Goal: Consume media (video, audio)

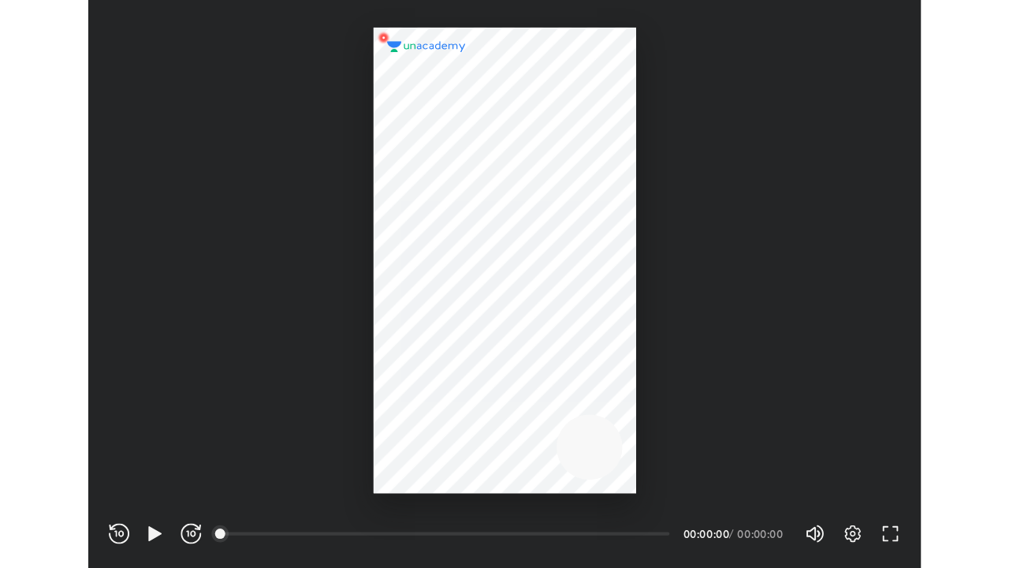
scroll to position [523, 767]
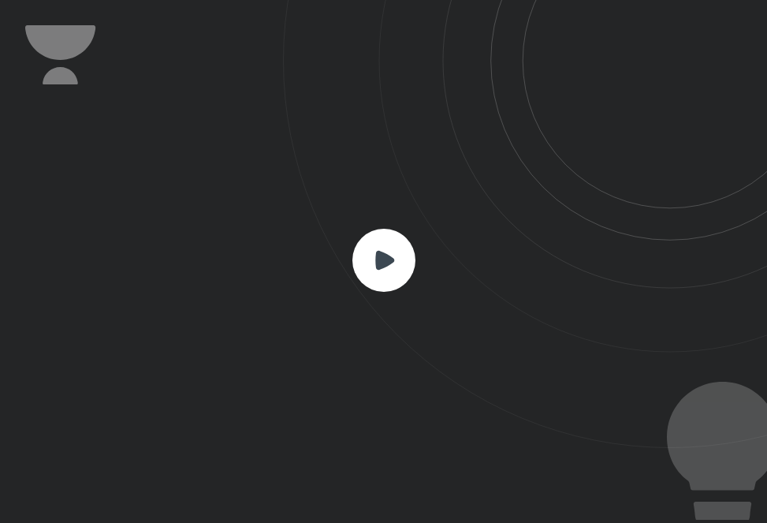
click at [379, 258] on icon at bounding box center [384, 259] width 19 height 19
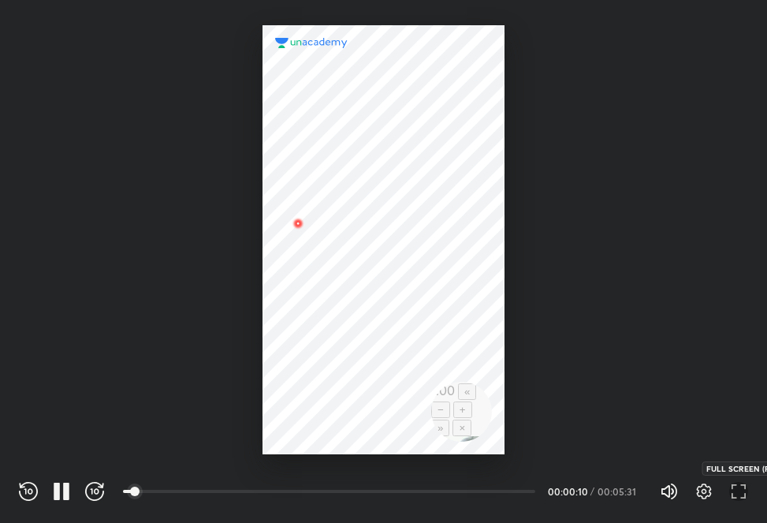
click at [735, 487] on icon "button" at bounding box center [738, 491] width 19 height 19
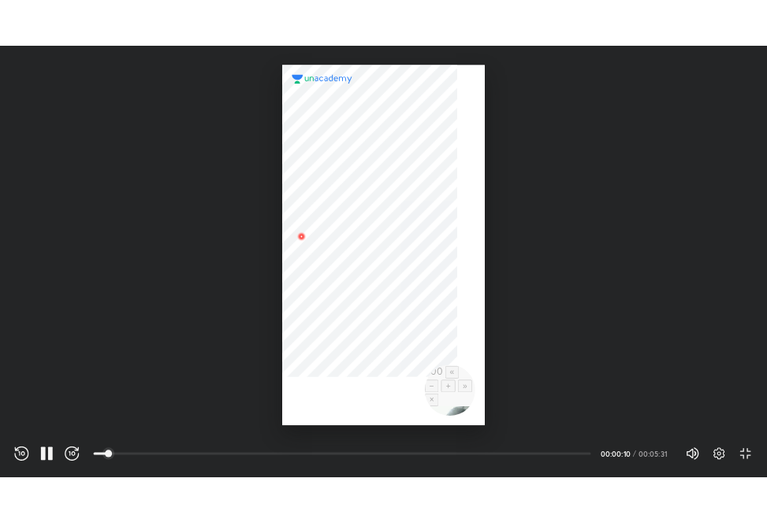
scroll to position [568, 1009]
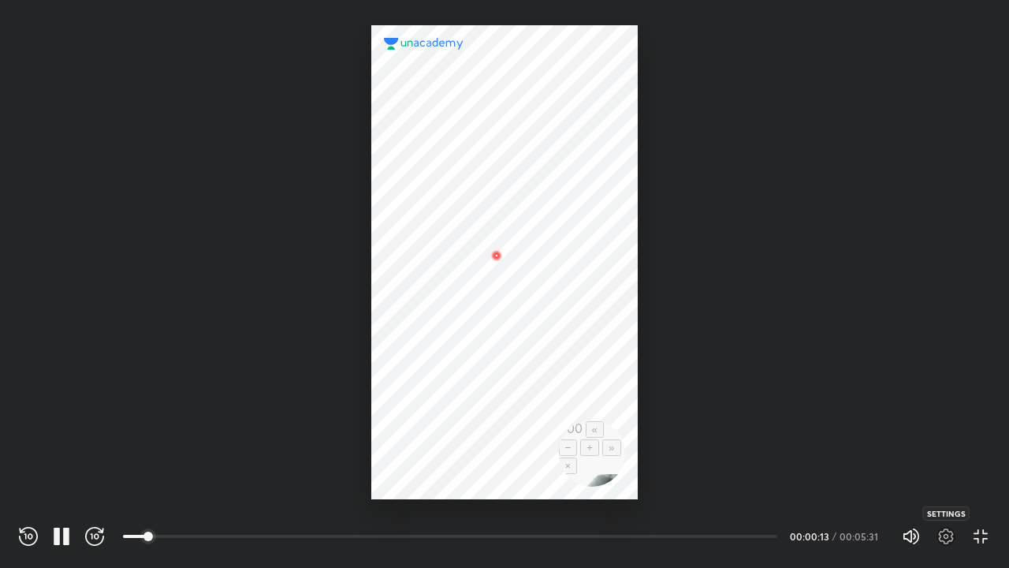
click at [767, 522] on icon "button" at bounding box center [946, 536] width 19 height 19
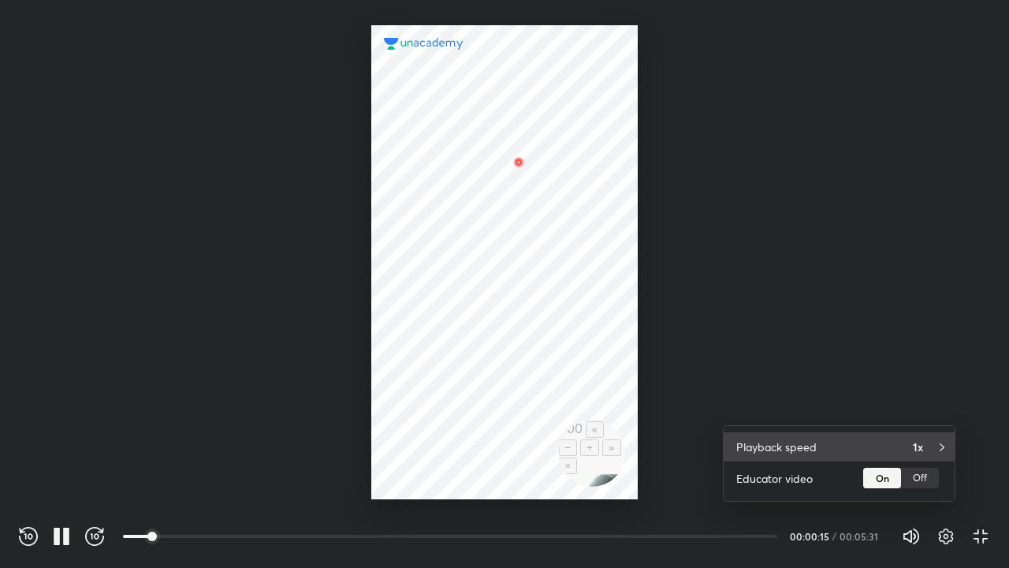
click at [767, 442] on div "1x" at bounding box center [927, 446] width 29 height 17
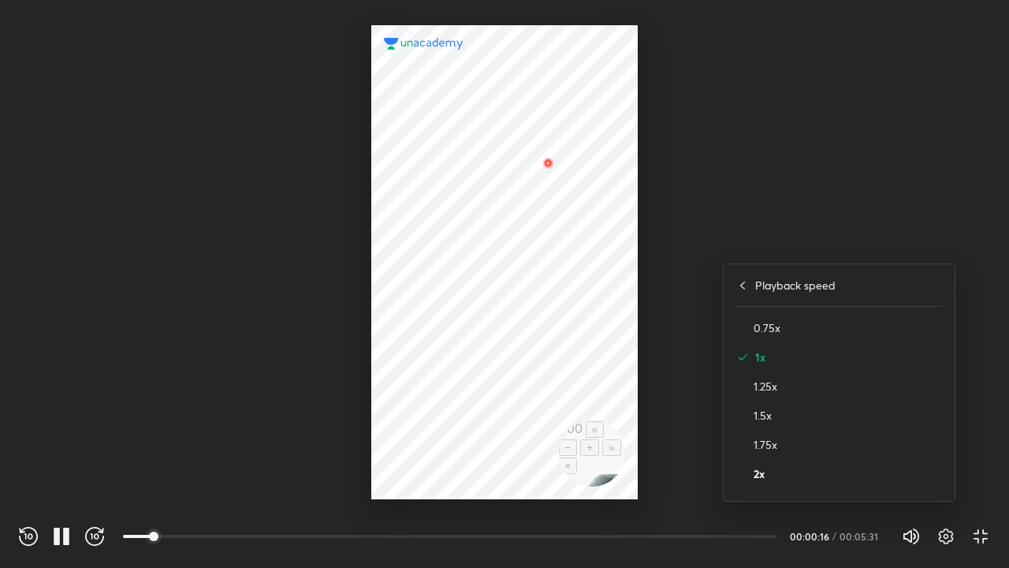
click at [765, 479] on h4 "2x" at bounding box center [848, 473] width 188 height 17
click at [710, 356] on div at bounding box center [504, 284] width 1009 height 568
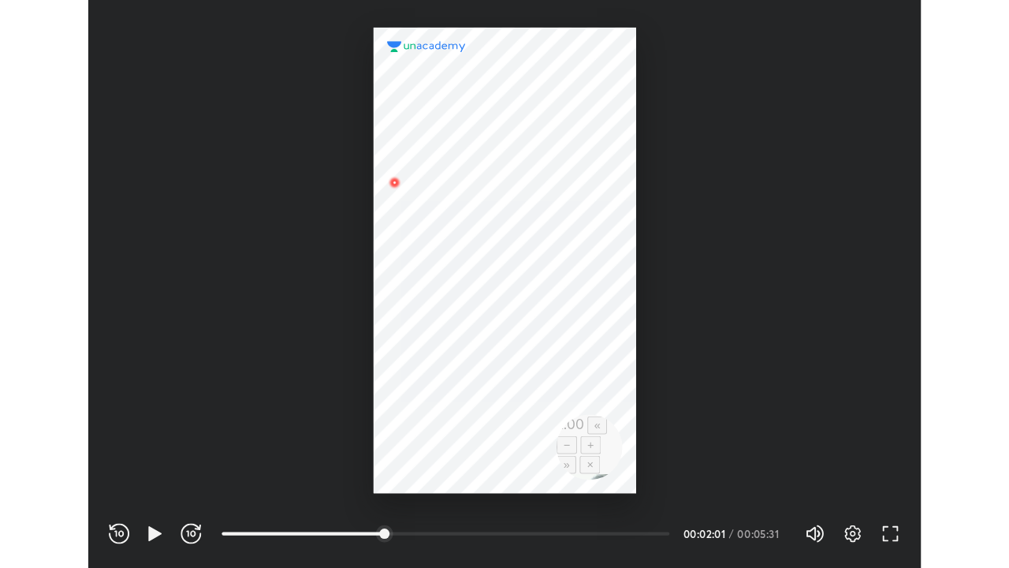
scroll to position [523, 767]
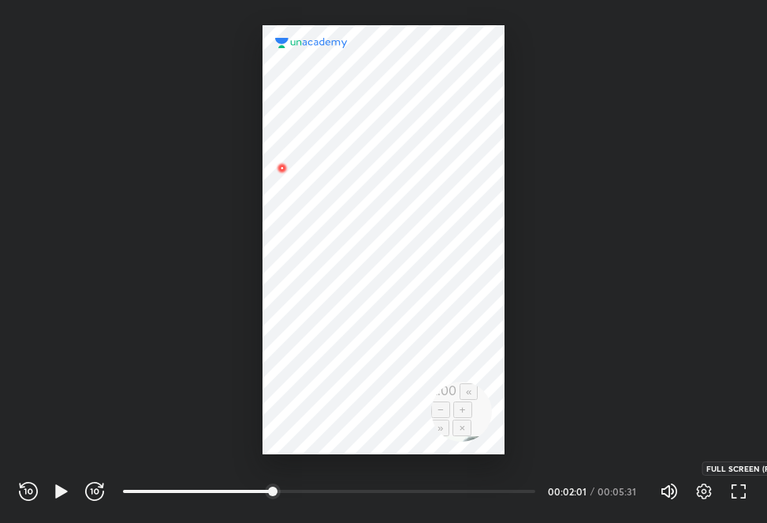
click at [733, 498] on icon "button" at bounding box center [735, 496] width 6 height 6
click at [729, 498] on icon "button" at bounding box center [738, 491] width 19 height 19
